Goal: Task Accomplishment & Management: Manage account settings

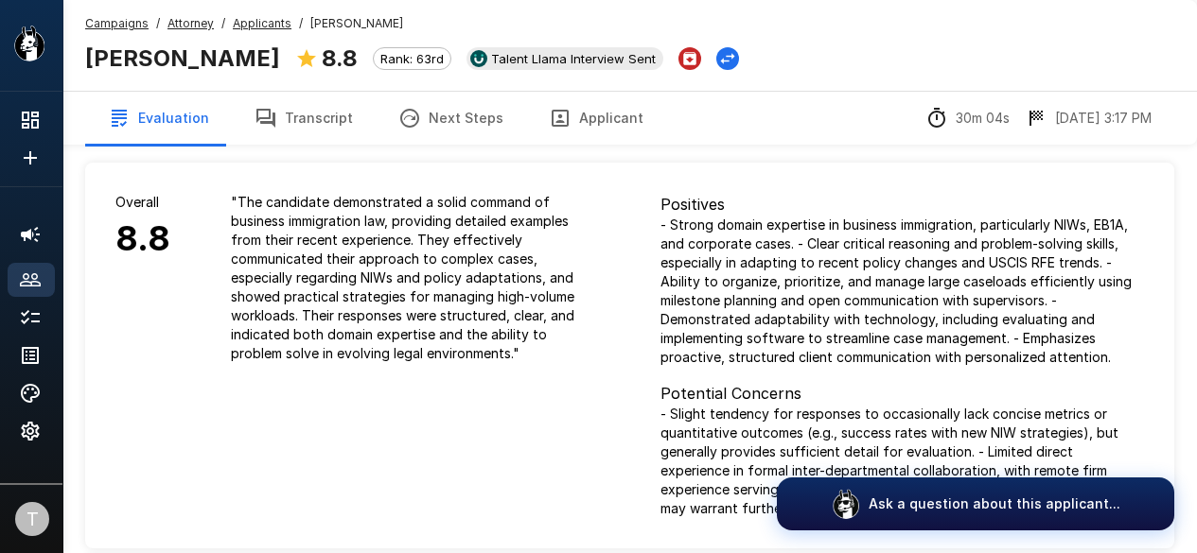
scroll to position [1357, 0]
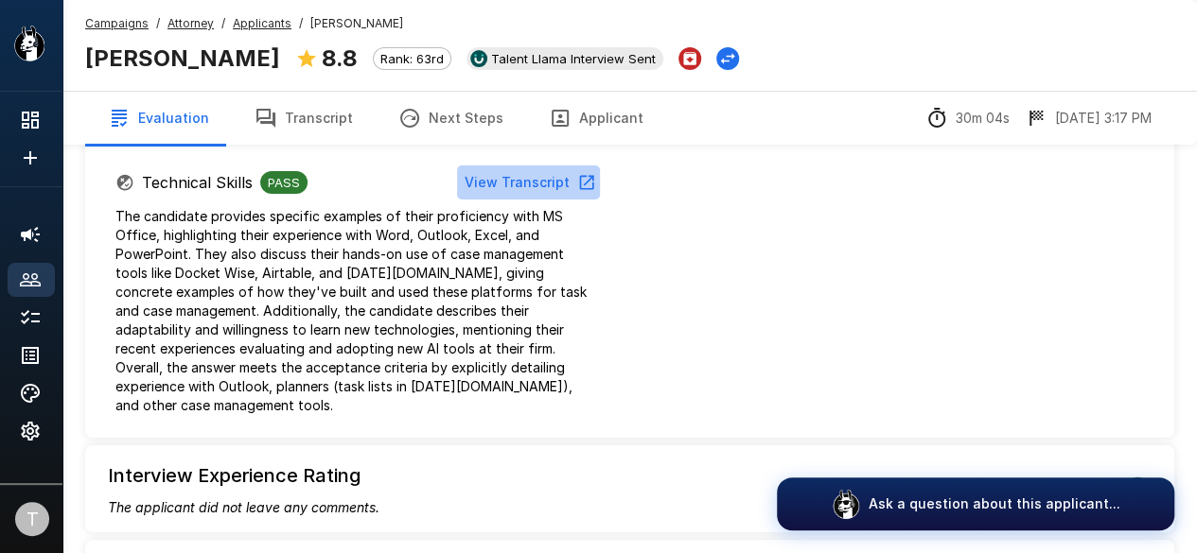
click at [562, 182] on button "View Transcript" at bounding box center [528, 183] width 143 height 35
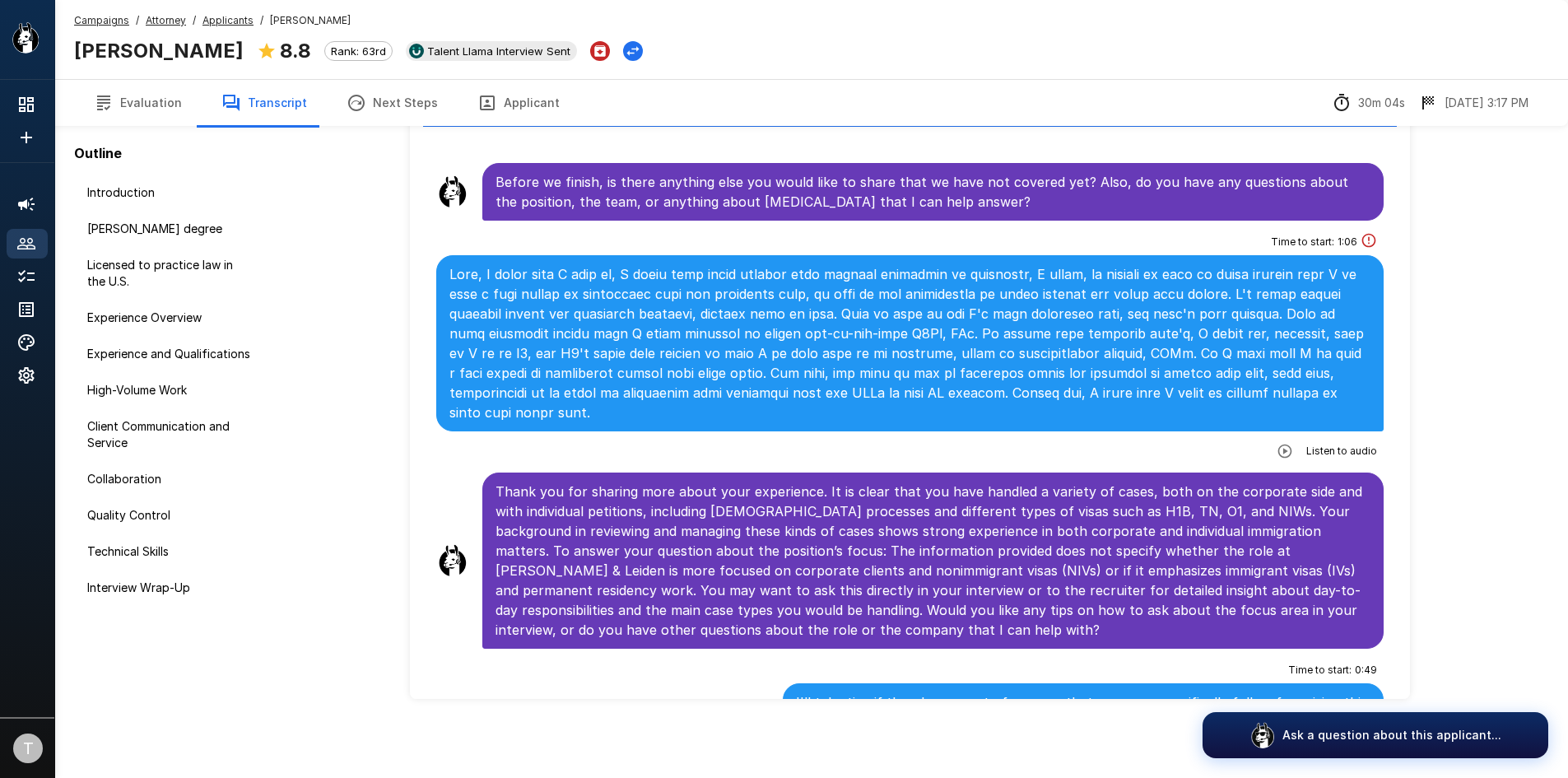
scroll to position [3740, 0]
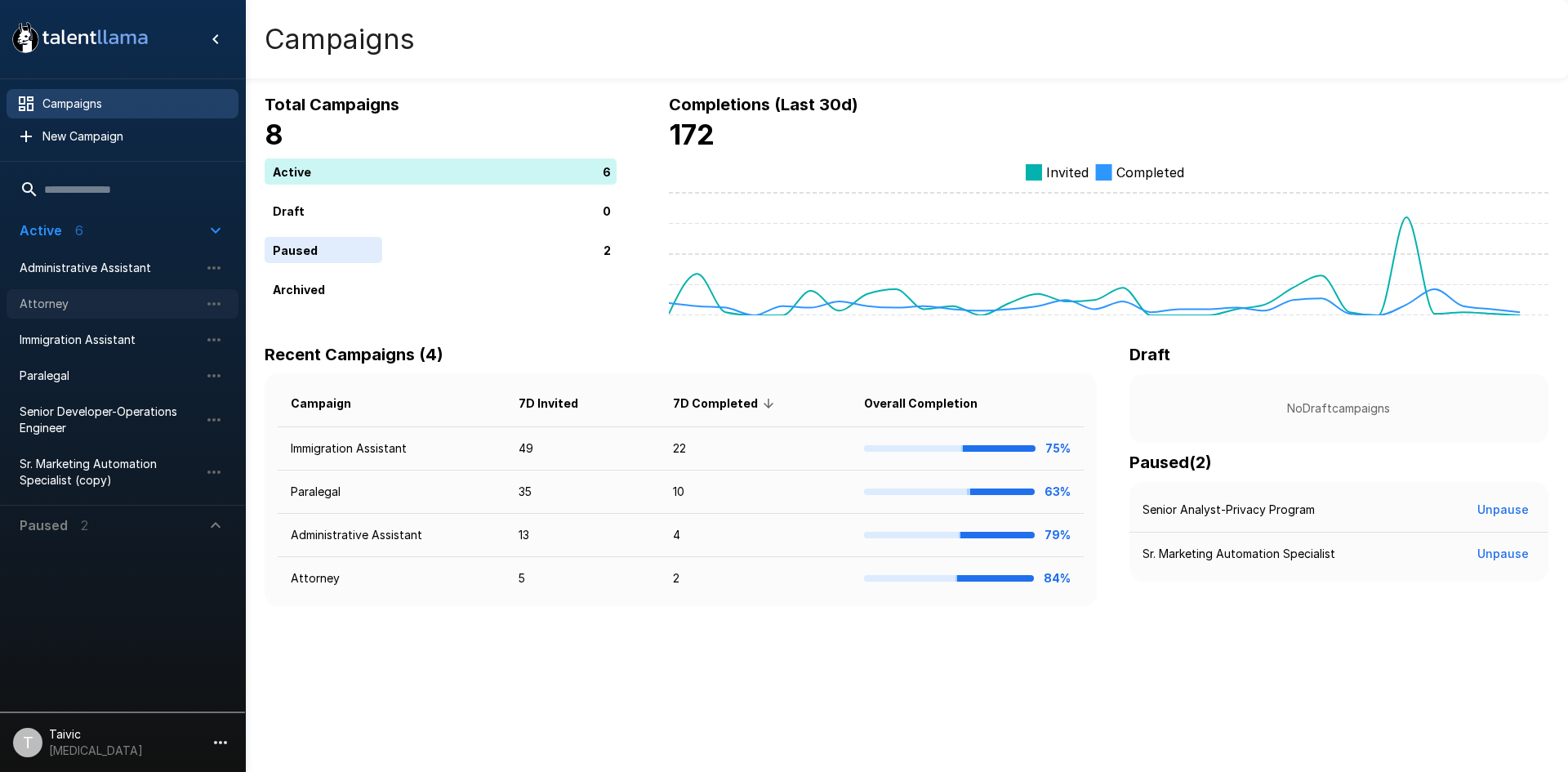
click at [161, 311] on span "Attorney" at bounding box center [110, 303] width 180 height 16
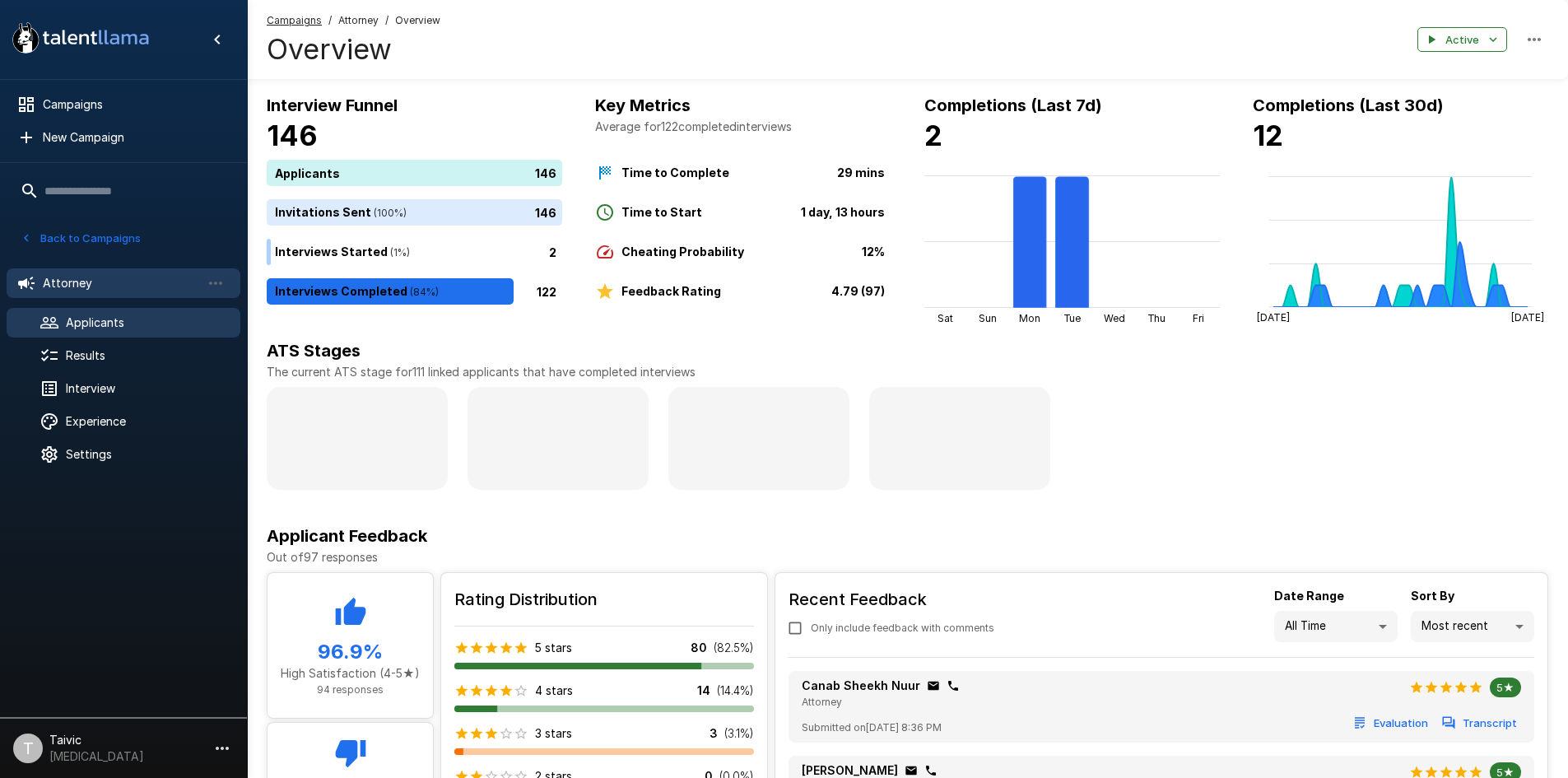
click at [84, 322] on span "Applicants" at bounding box center [146, 322] width 161 height 17
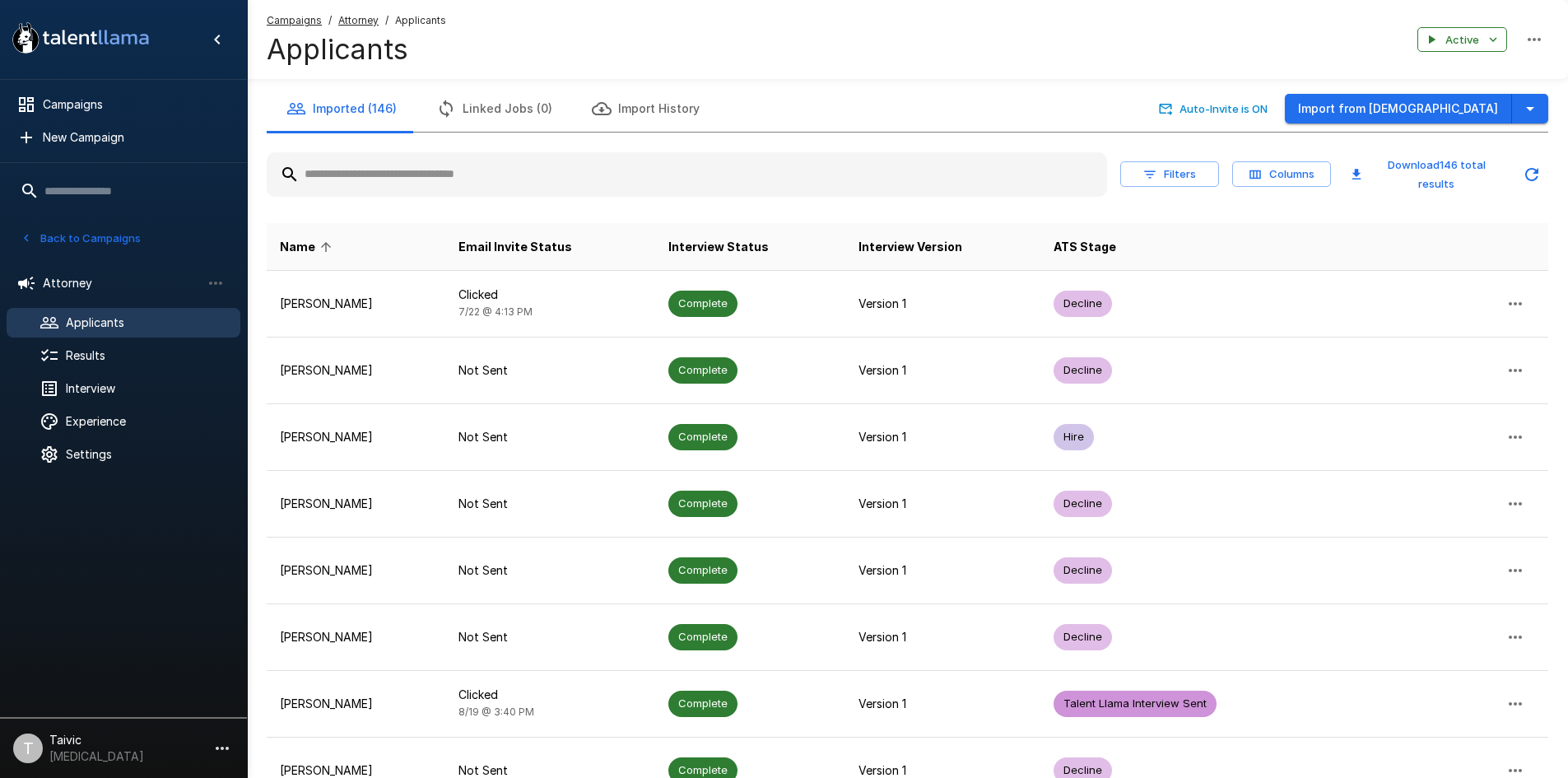
click at [436, 157] on div at bounding box center [687, 174] width 841 height 44
click at [435, 162] on input "text" at bounding box center [687, 175] width 841 height 30
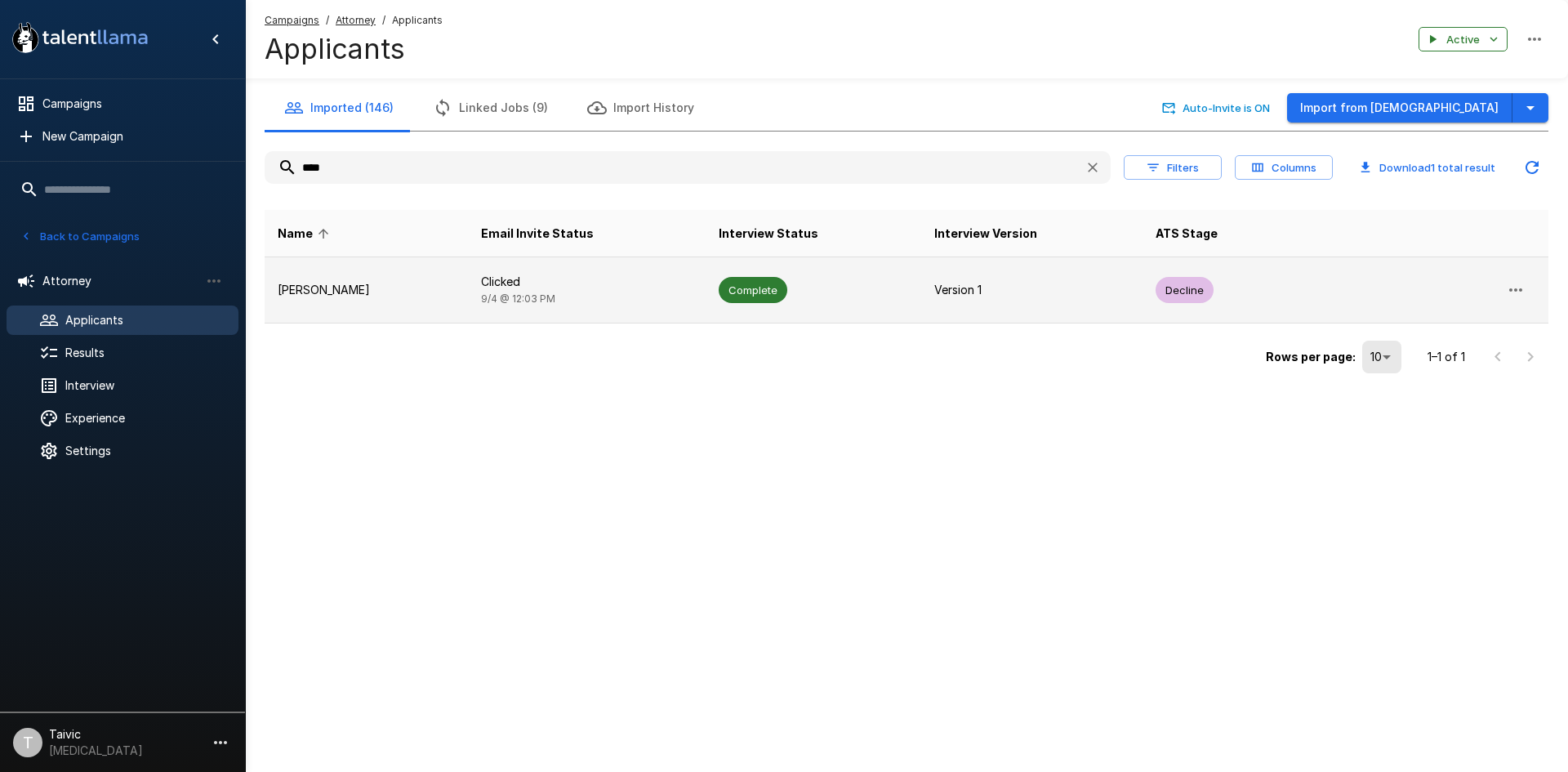
type input "****"
click at [856, 274] on td "Complete" at bounding box center [813, 290] width 216 height 66
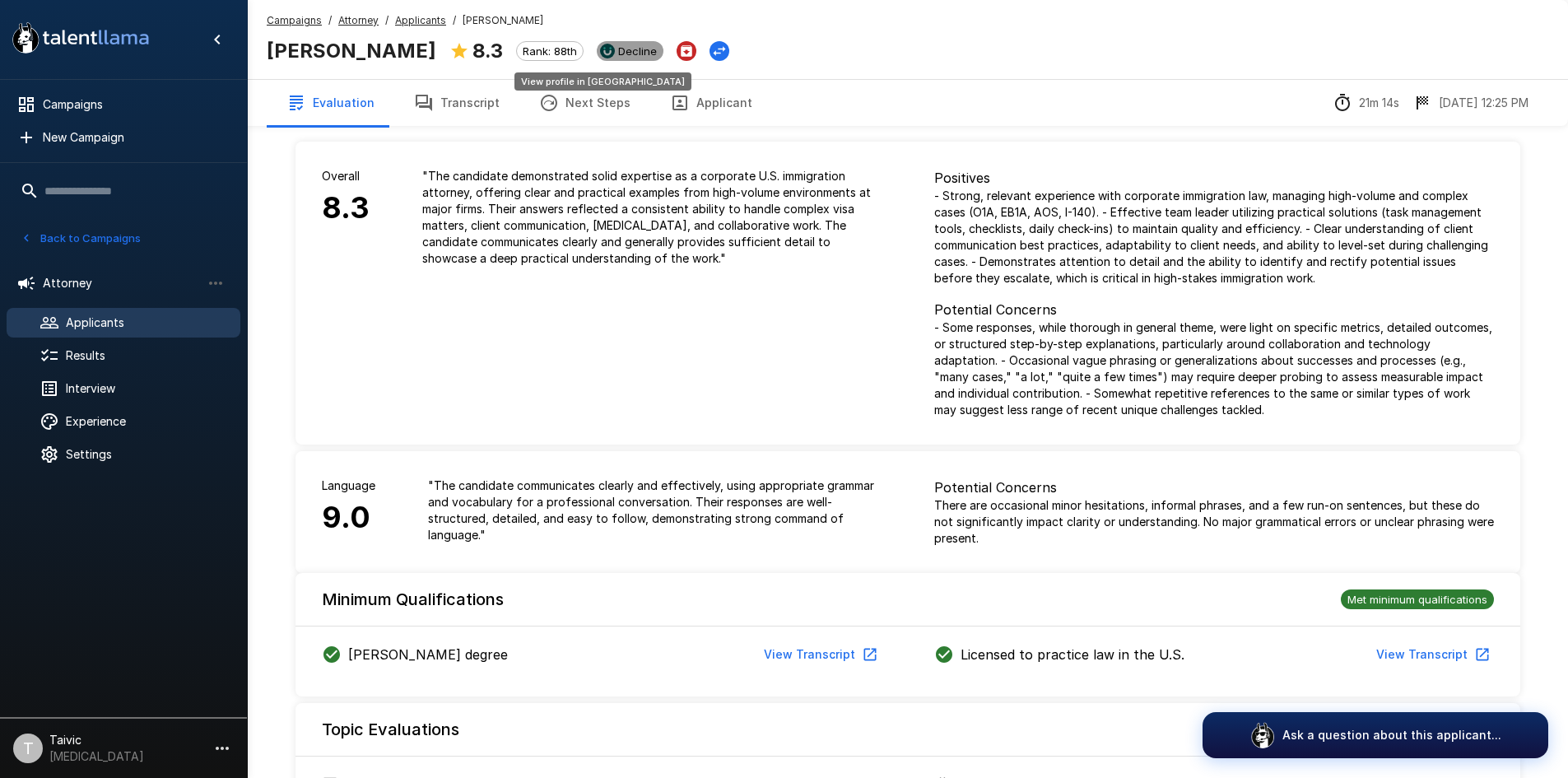
click at [597, 58] on div "Decline" at bounding box center [630, 50] width 67 height 20
click at [221, 32] on icon "Hide menu" at bounding box center [217, 39] width 20 height 20
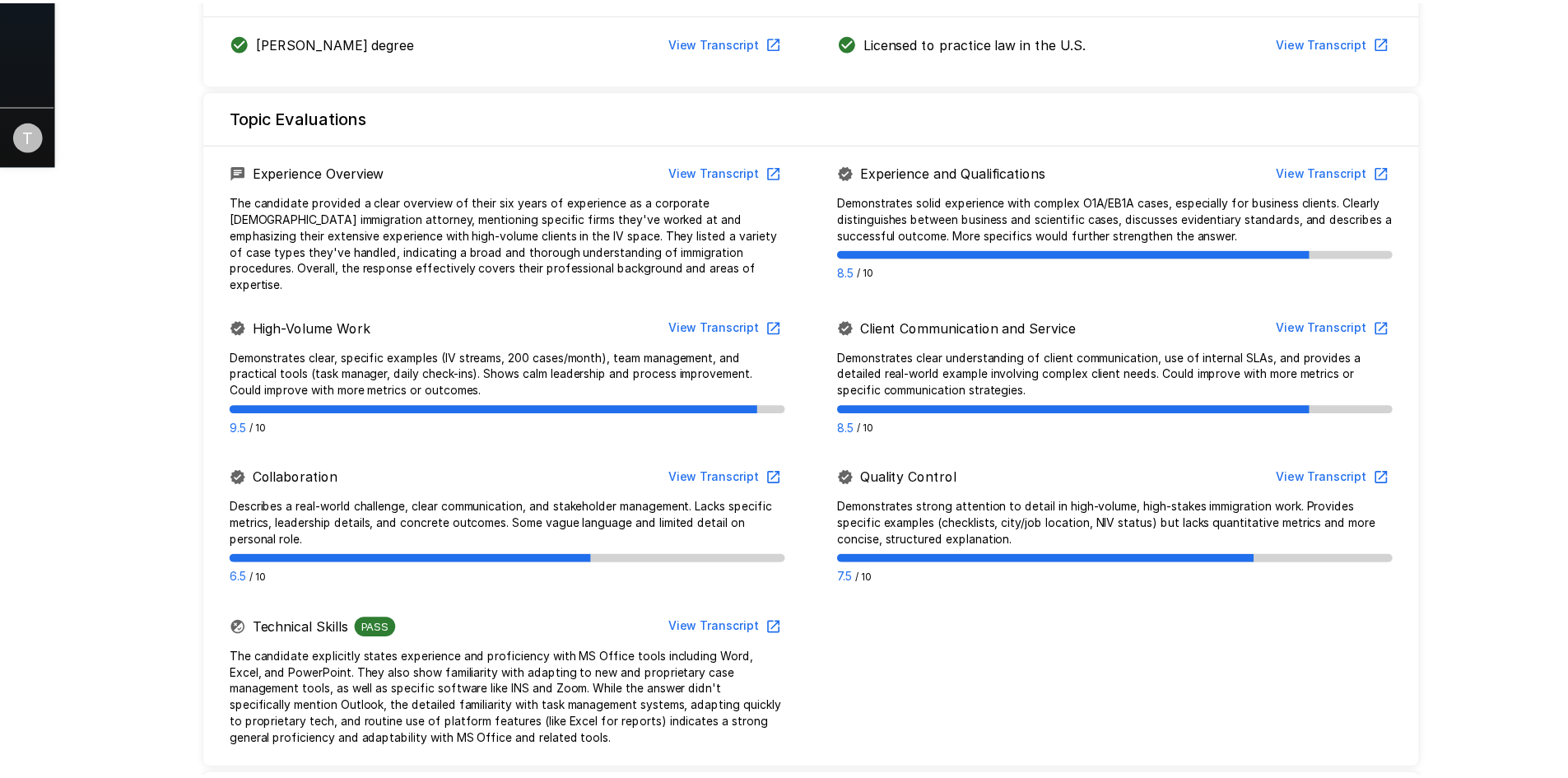
scroll to position [1140, 0]
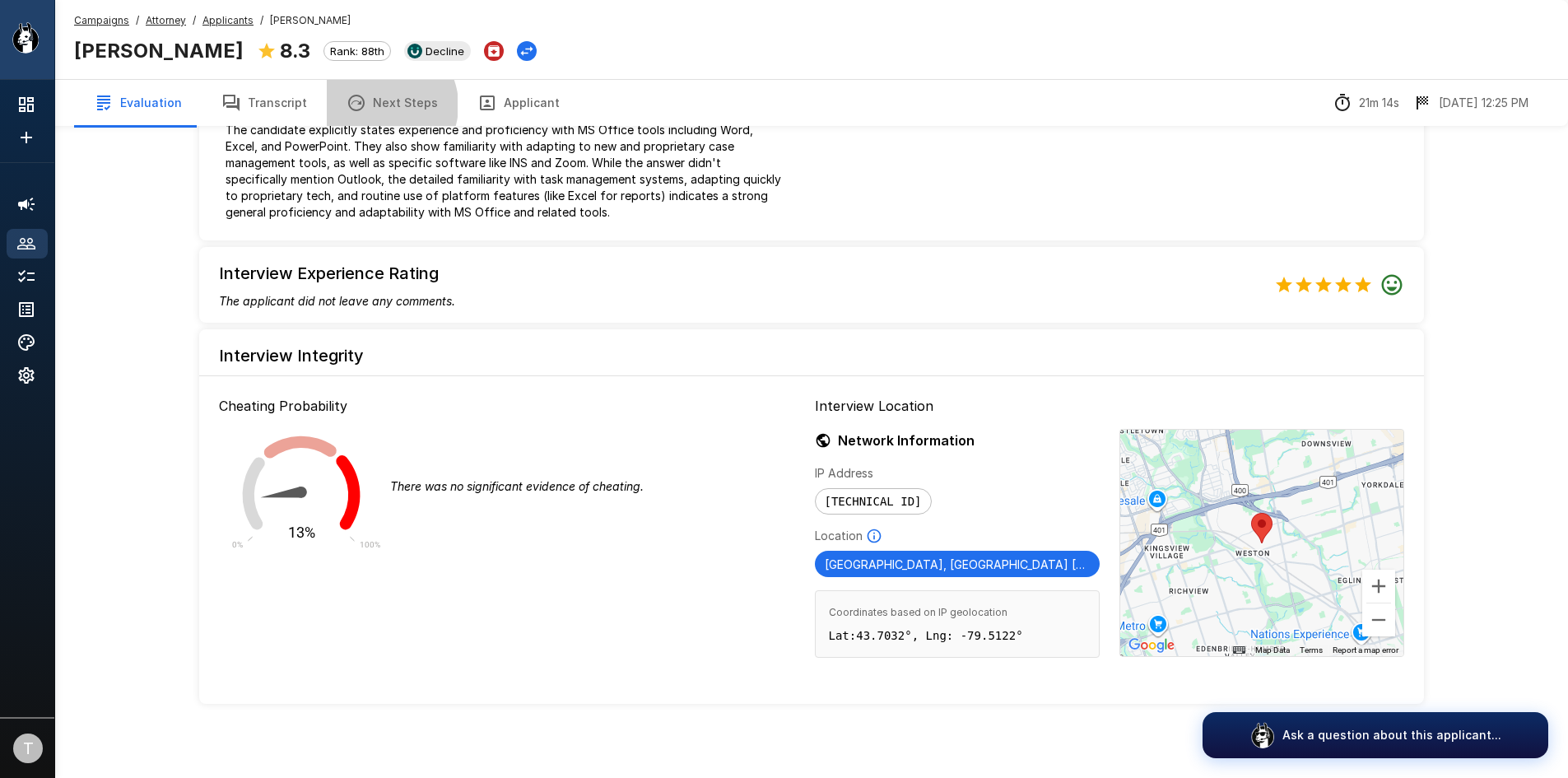
click at [375, 105] on button "Next Steps" at bounding box center [392, 103] width 131 height 46
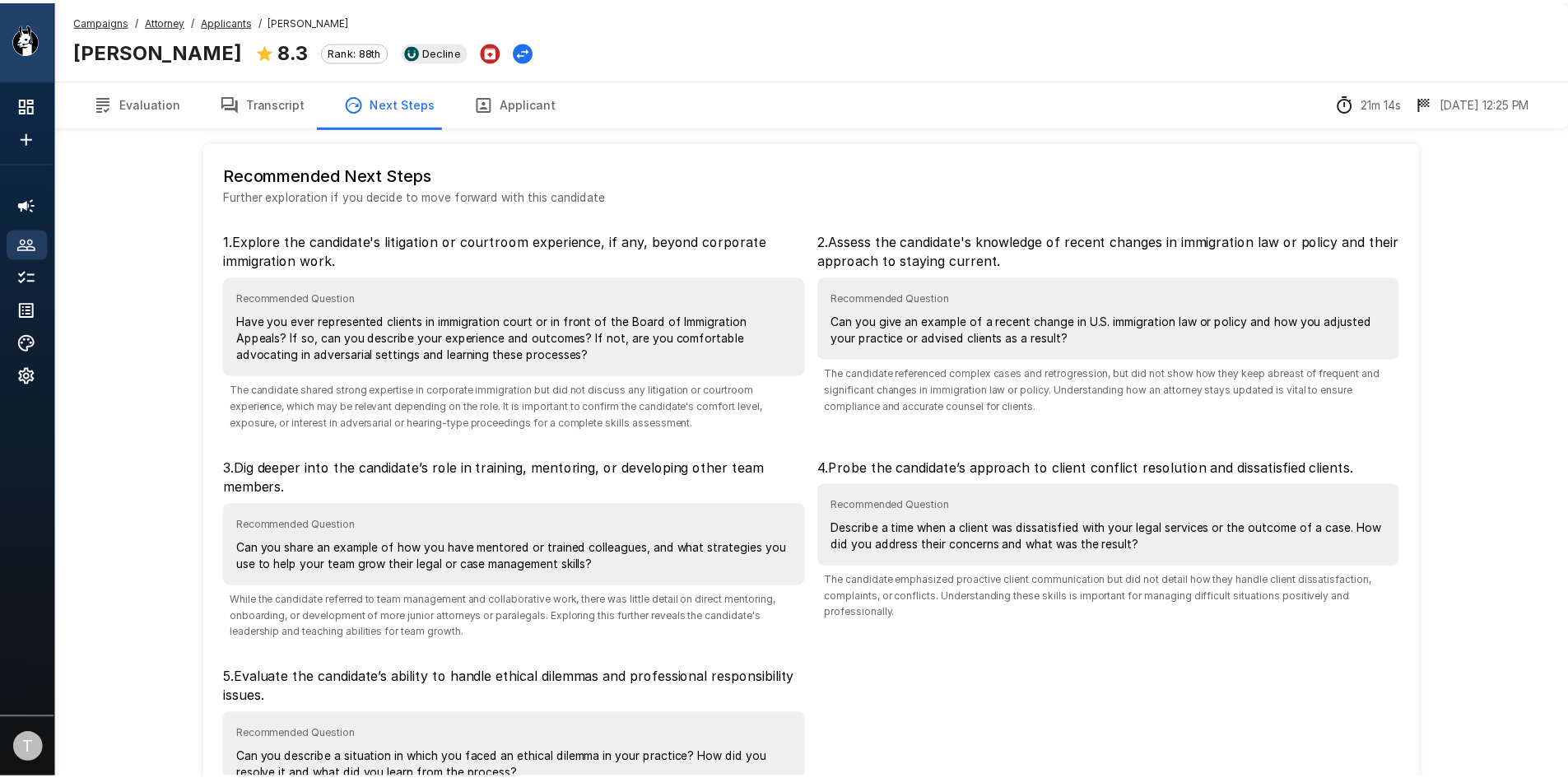
scroll to position [173, 0]
